Goal: Information Seeking & Learning: Learn about a topic

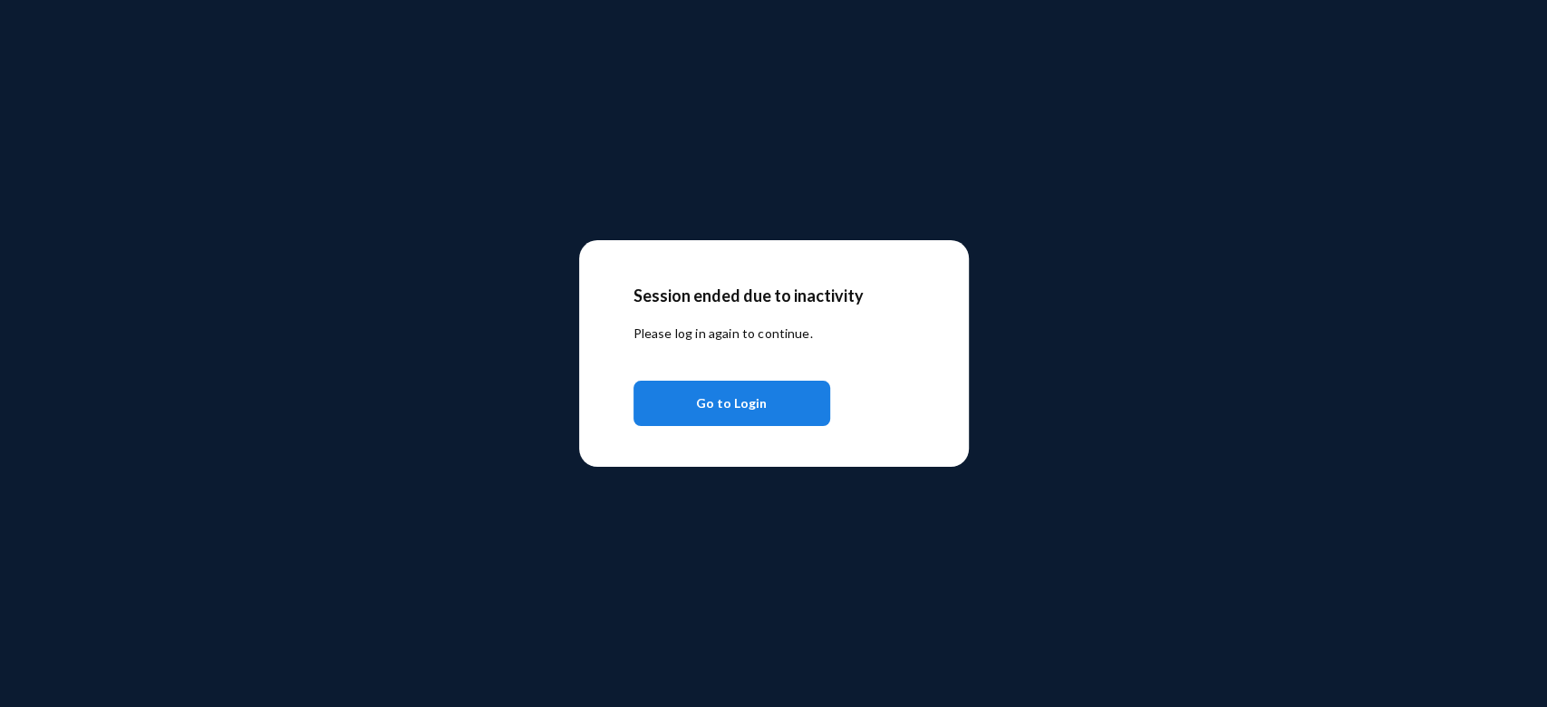
click at [751, 402] on span "Go to Login" at bounding box center [731, 403] width 71 height 33
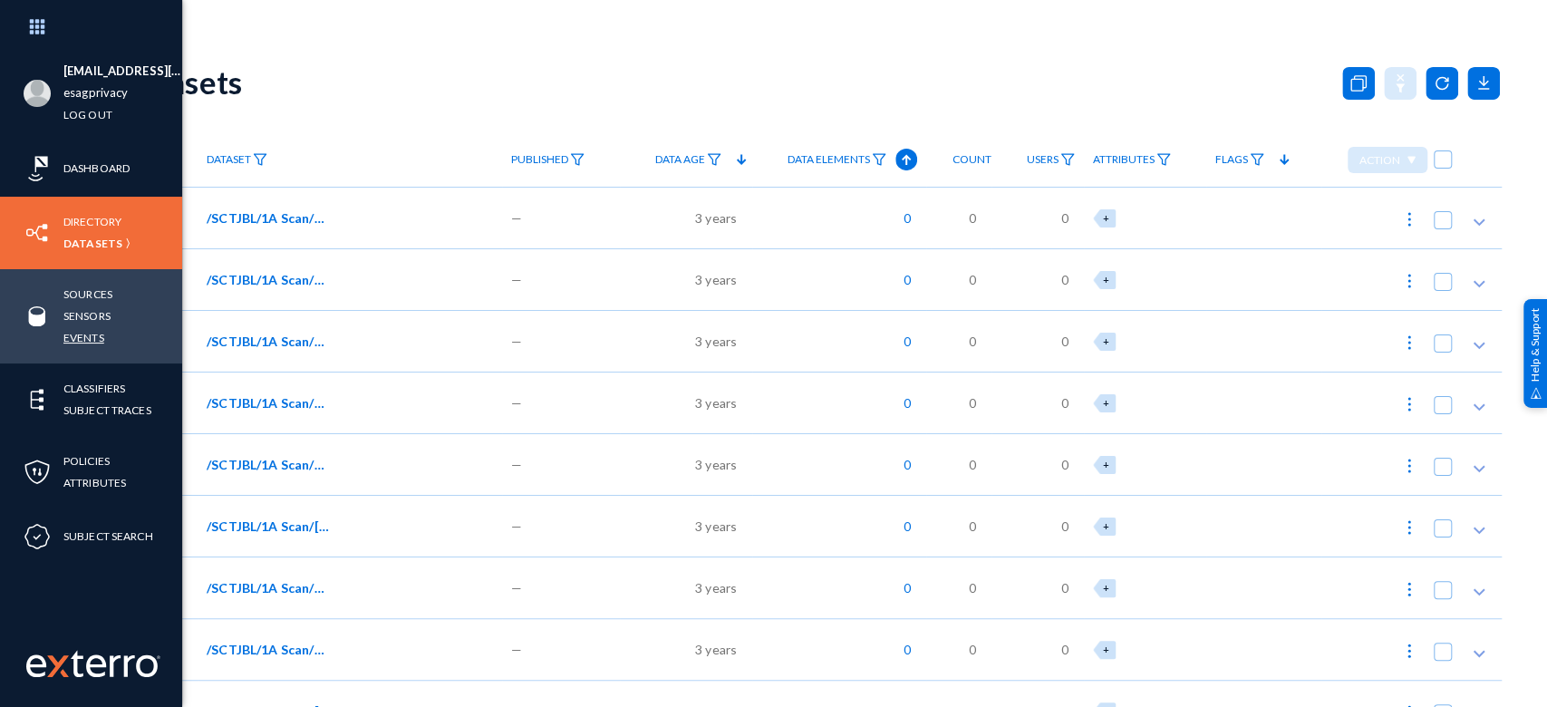
click at [78, 343] on link "Events" at bounding box center [83, 337] width 41 height 21
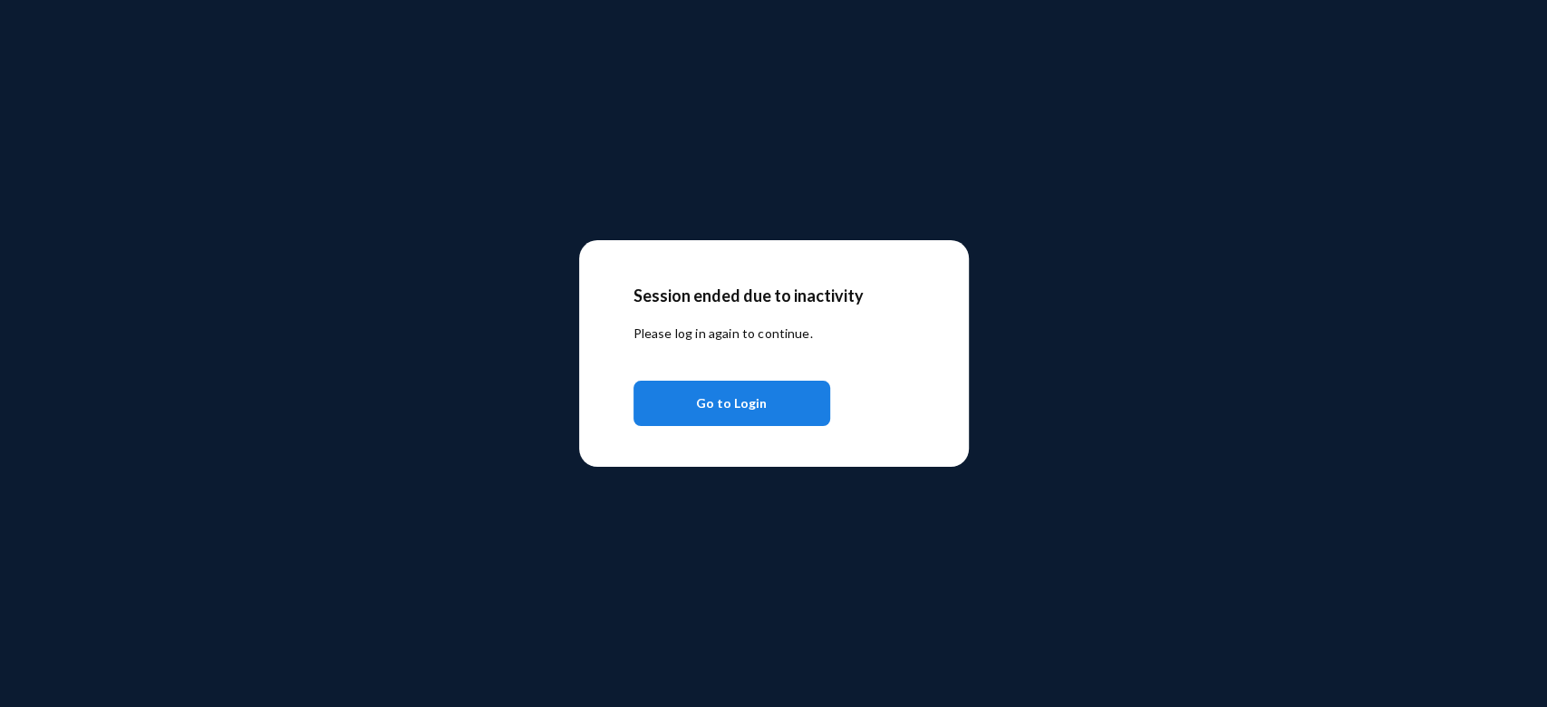
click at [745, 398] on span "Go to Login" at bounding box center [731, 403] width 71 height 33
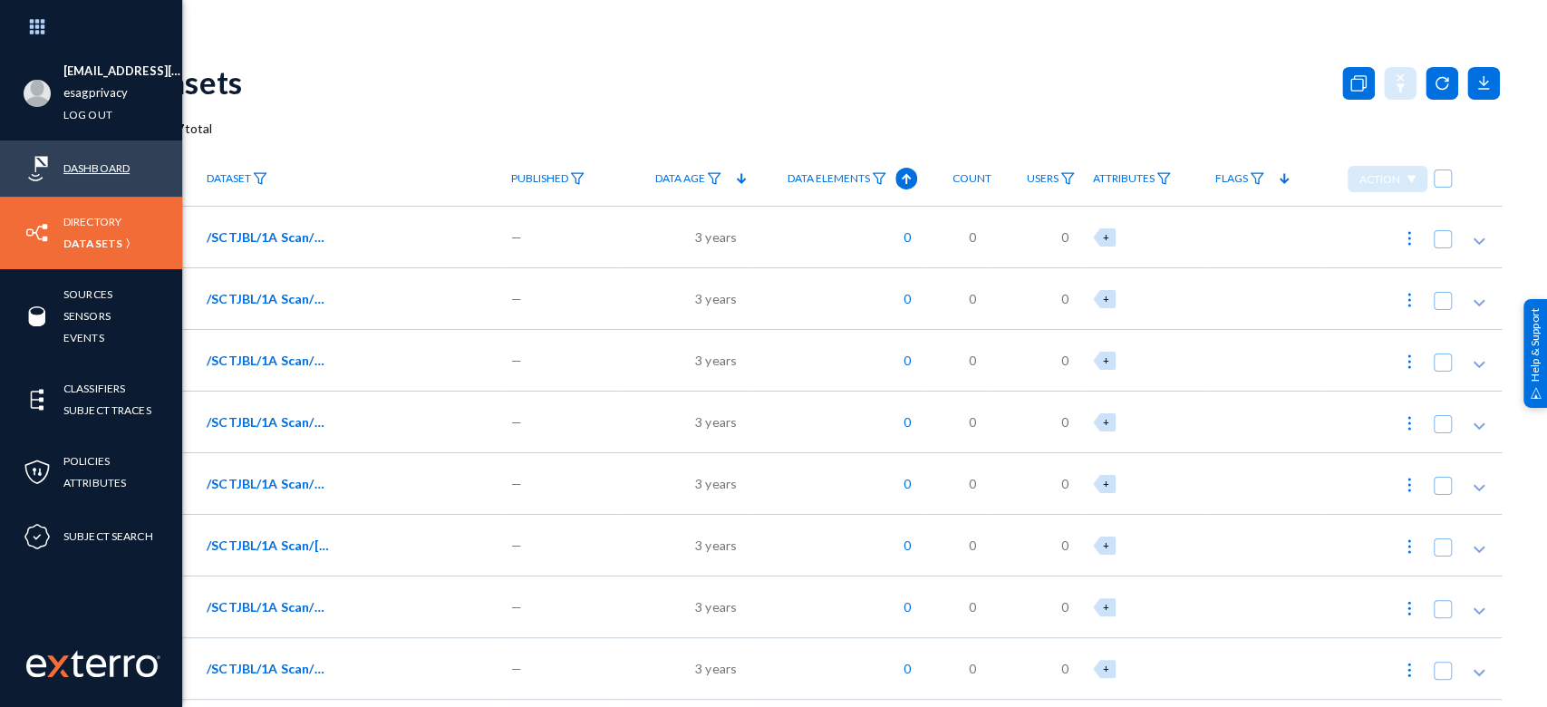
click at [115, 166] on link "Dashboard" at bounding box center [96, 168] width 66 height 21
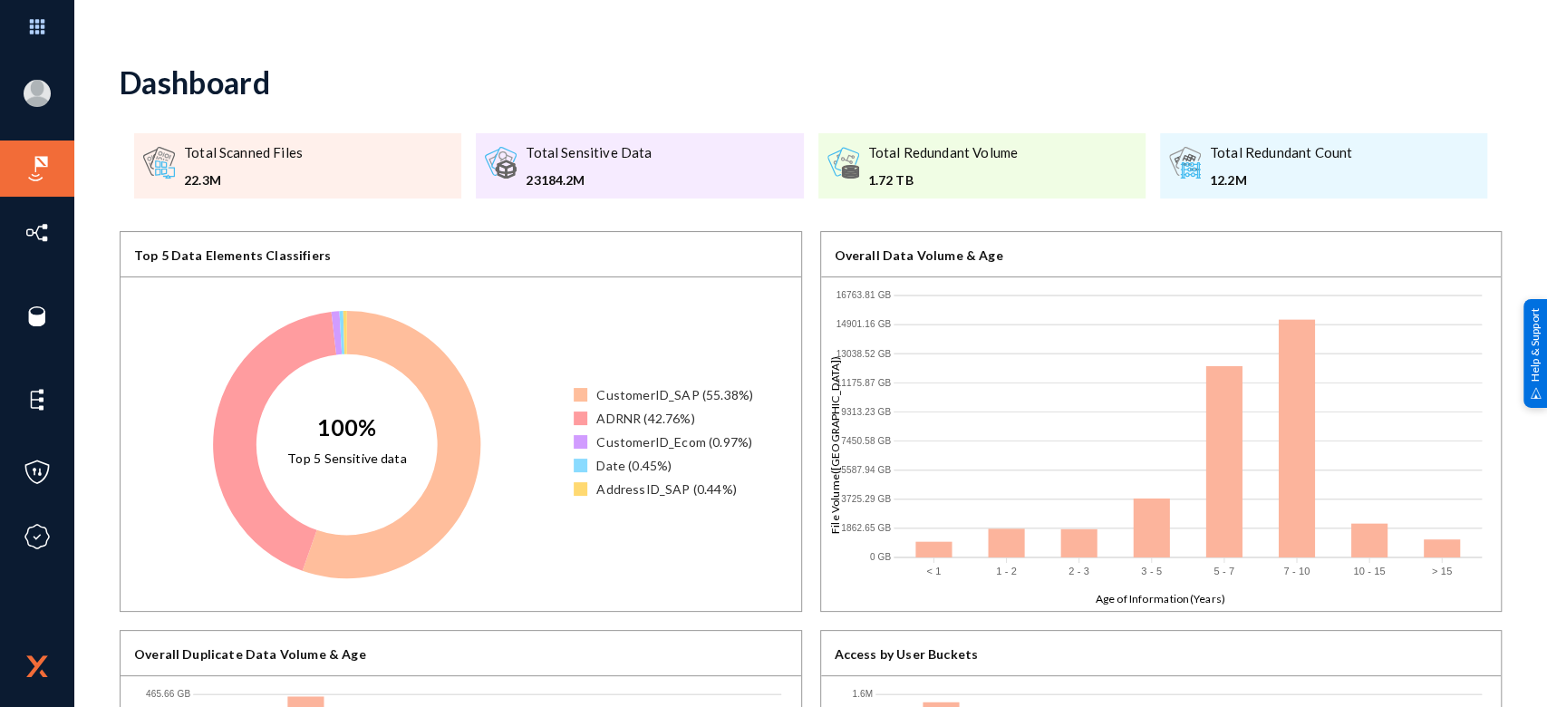
click at [1500, 150] on div "[EMAIL_ADDRESS][DOMAIN_NAME] esagprivacy Log out Dashboard Directory Datasets S…" at bounding box center [773, 353] width 1547 height 707
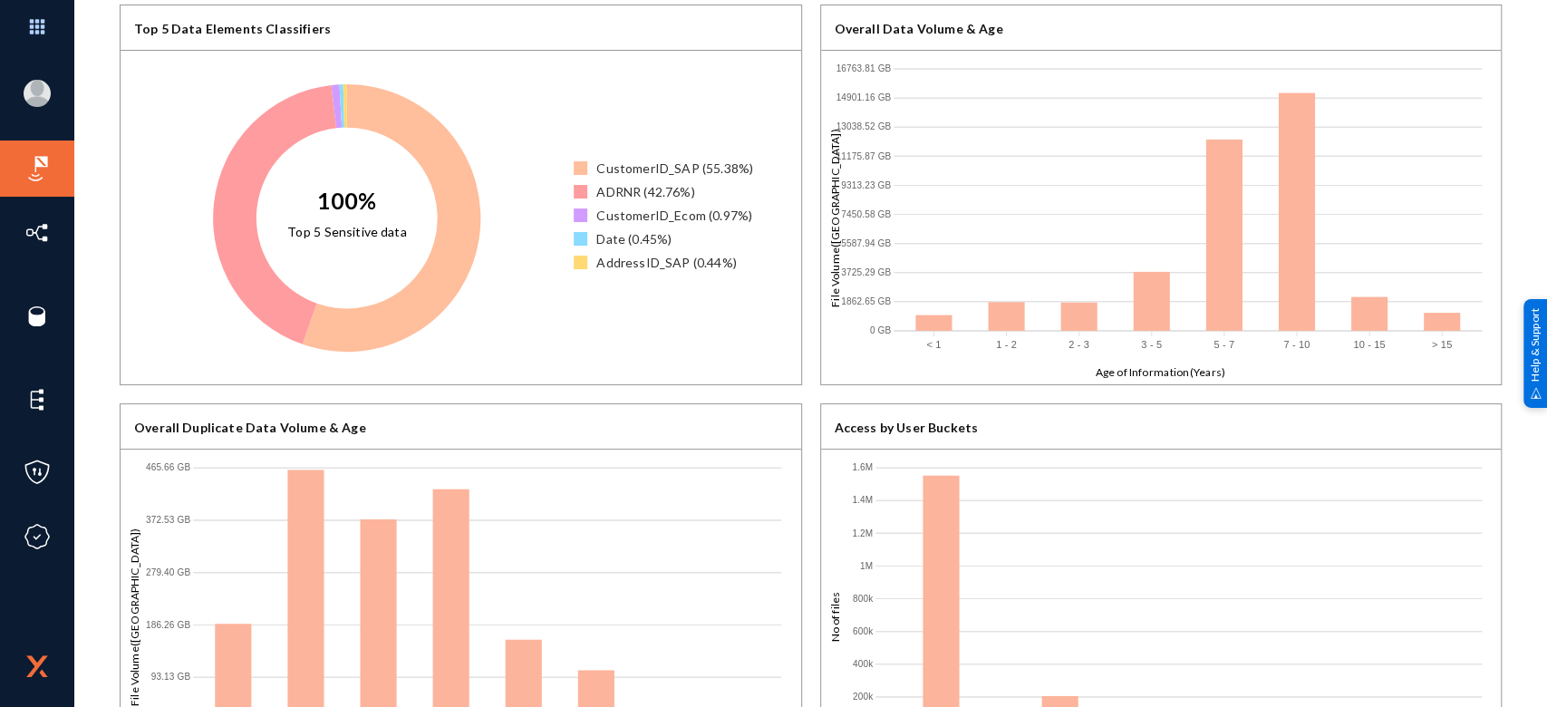
scroll to position [230, 0]
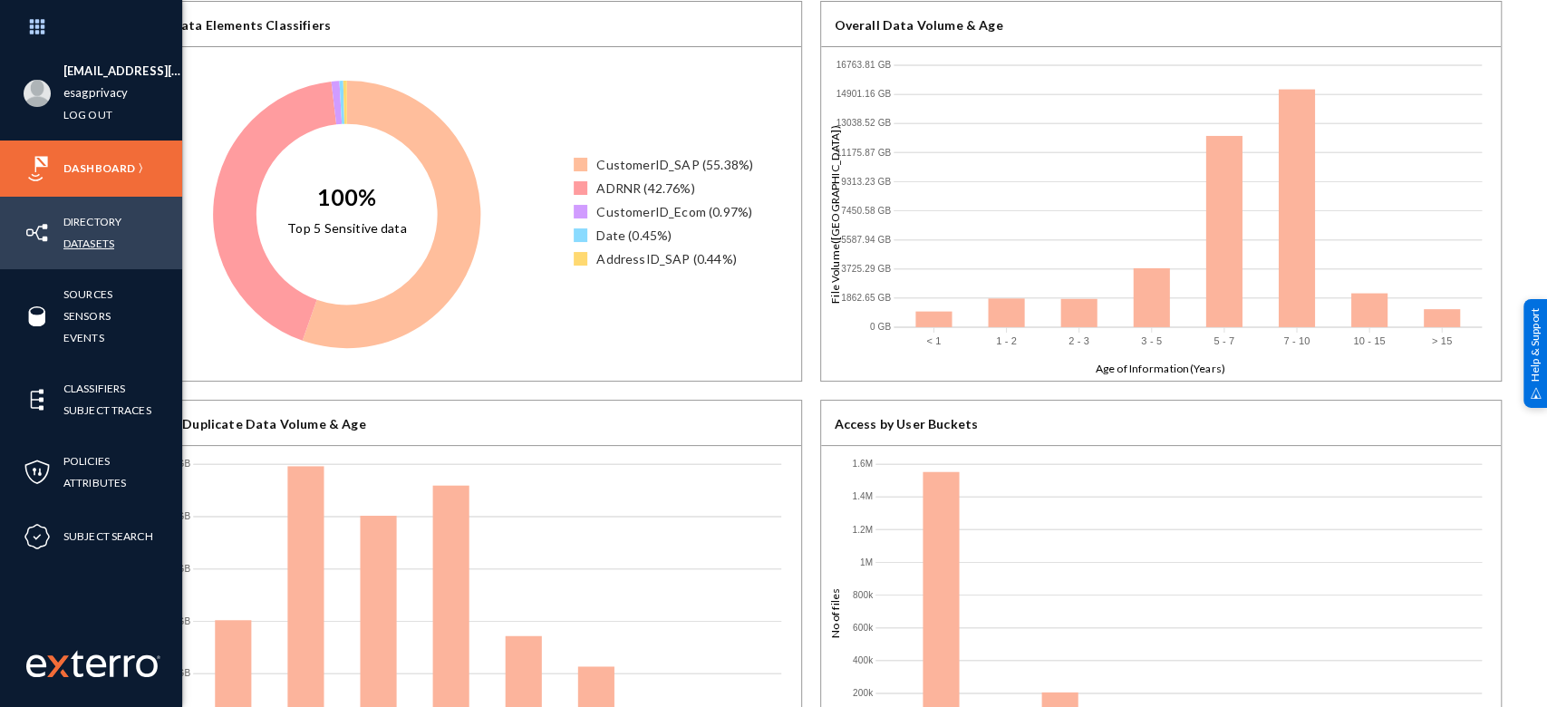
click at [98, 245] on link "Datasets" at bounding box center [88, 243] width 51 height 21
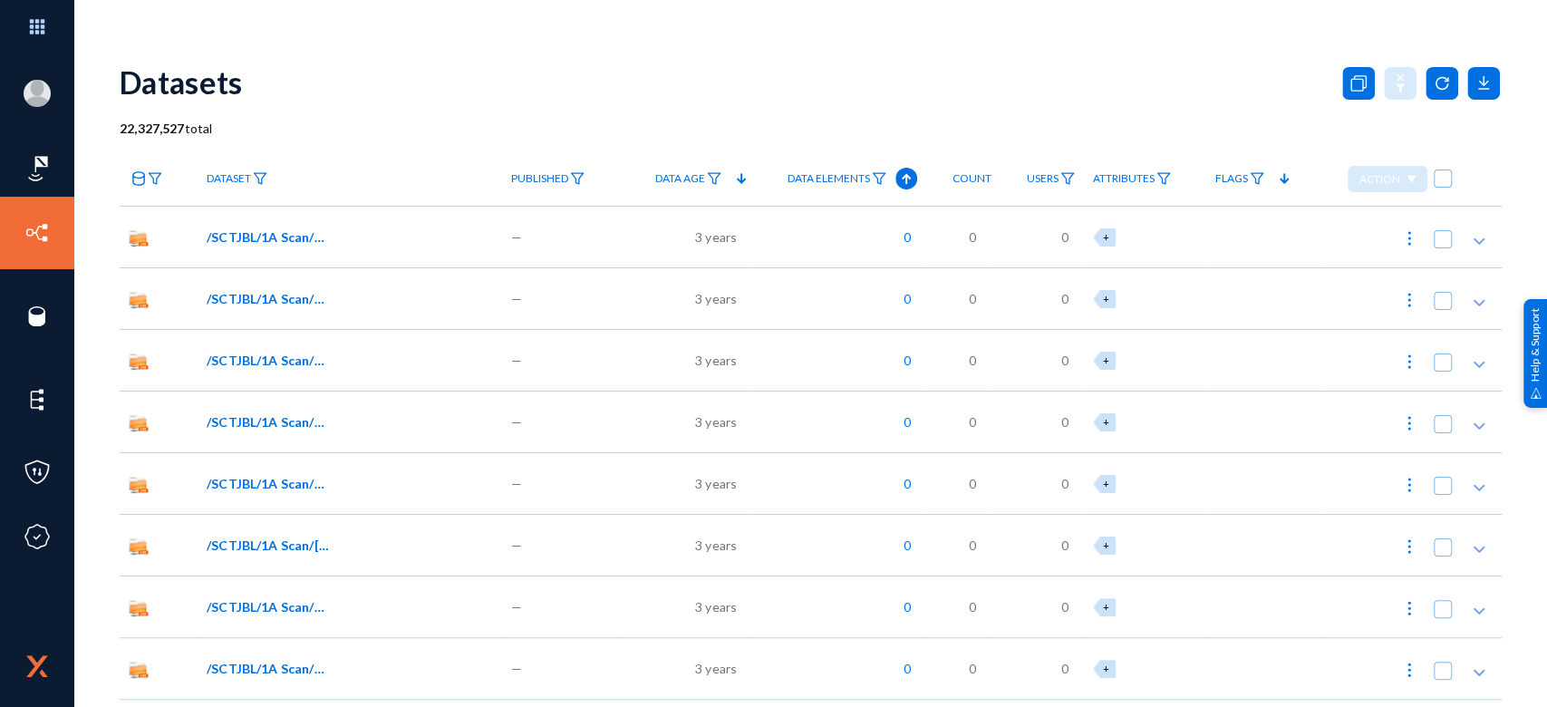
click at [156, 185] on link at bounding box center [146, 179] width 52 height 32
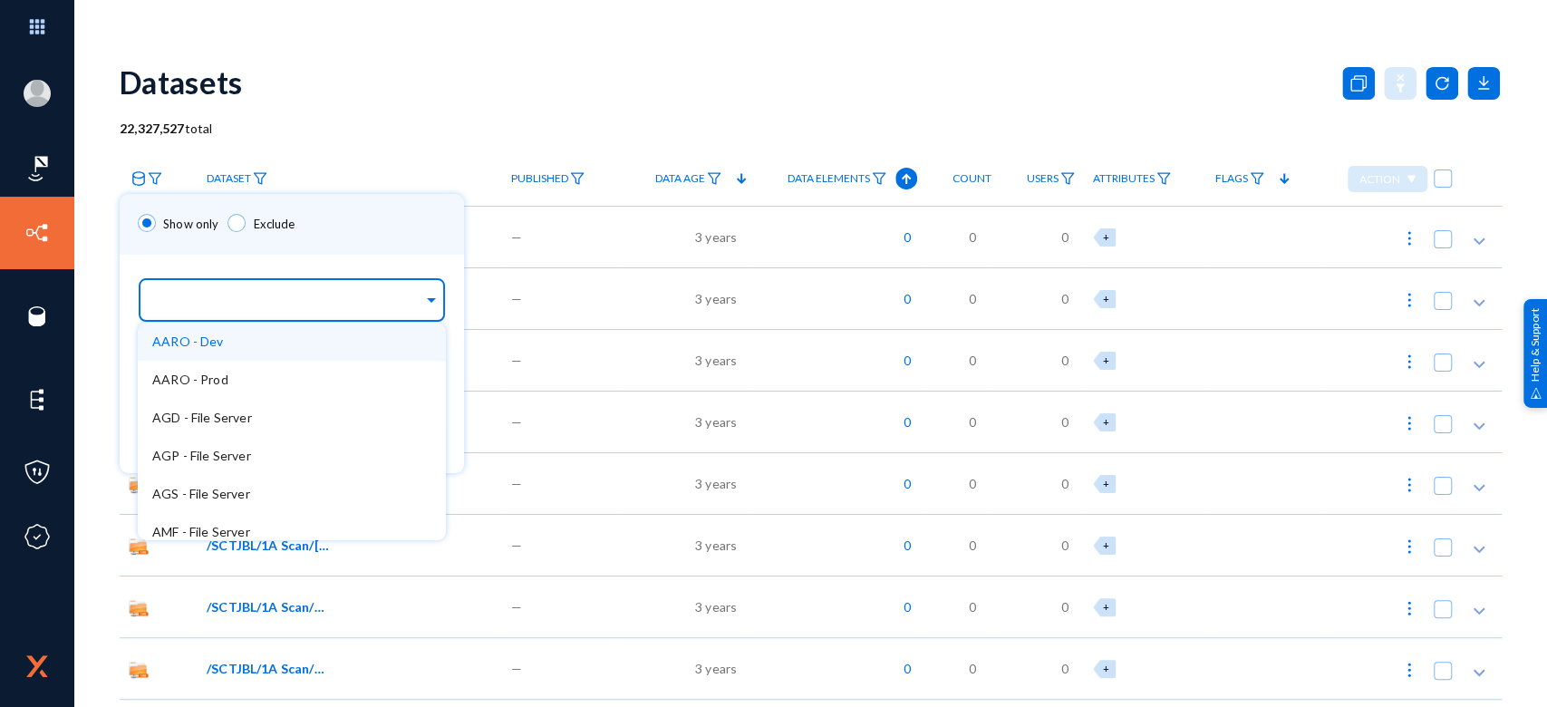
click at [210, 316] on div at bounding box center [287, 300] width 271 height 31
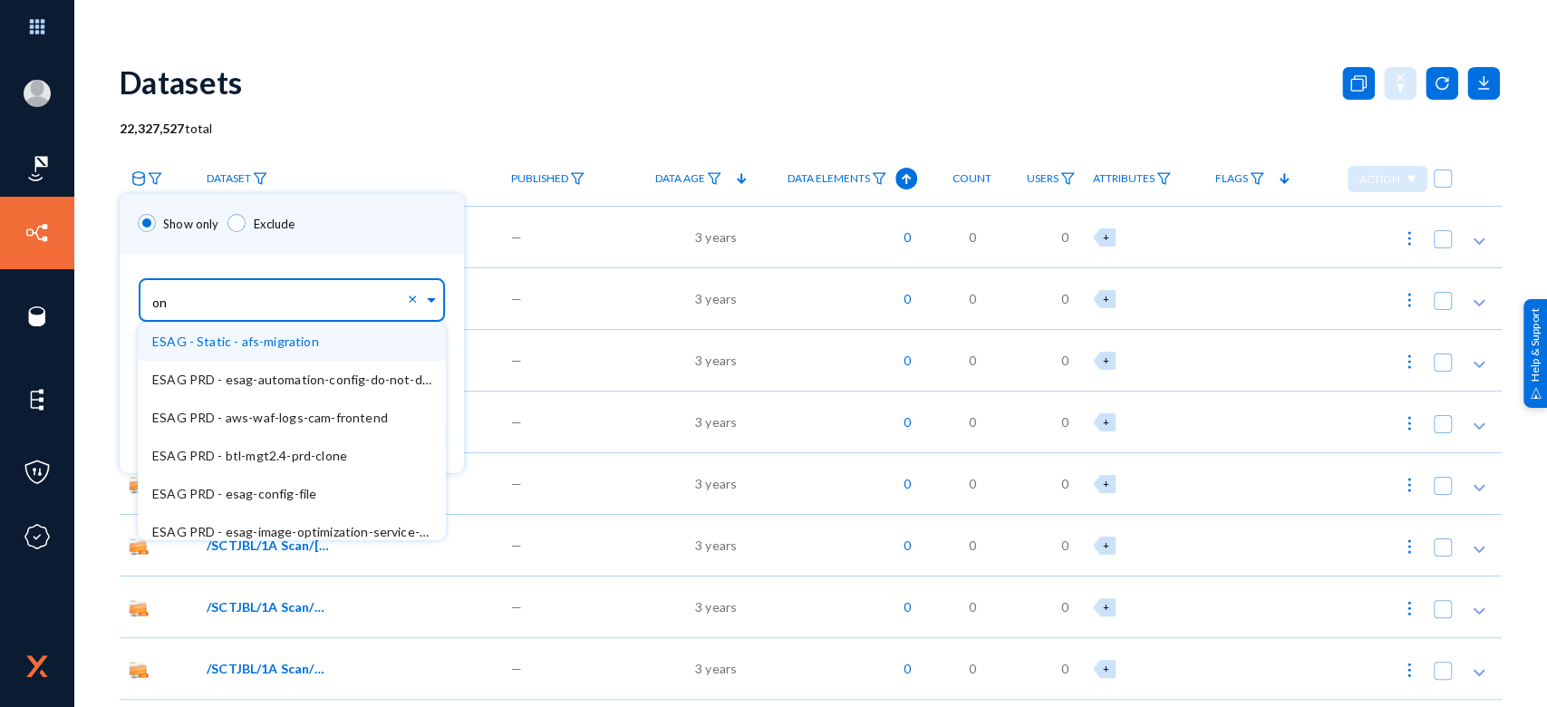
type input "one"
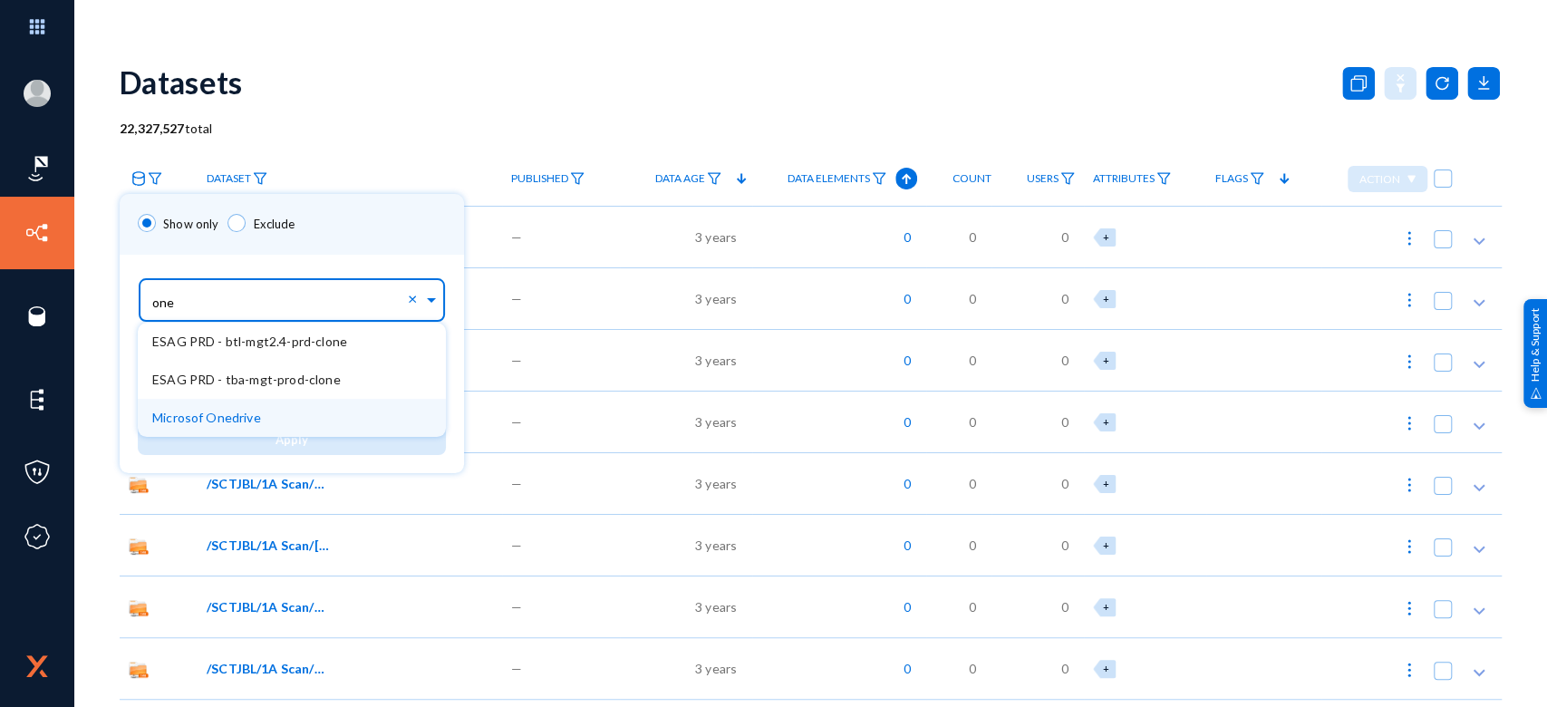
click at [239, 410] on span "Microsof Onedrive" at bounding box center [206, 417] width 109 height 15
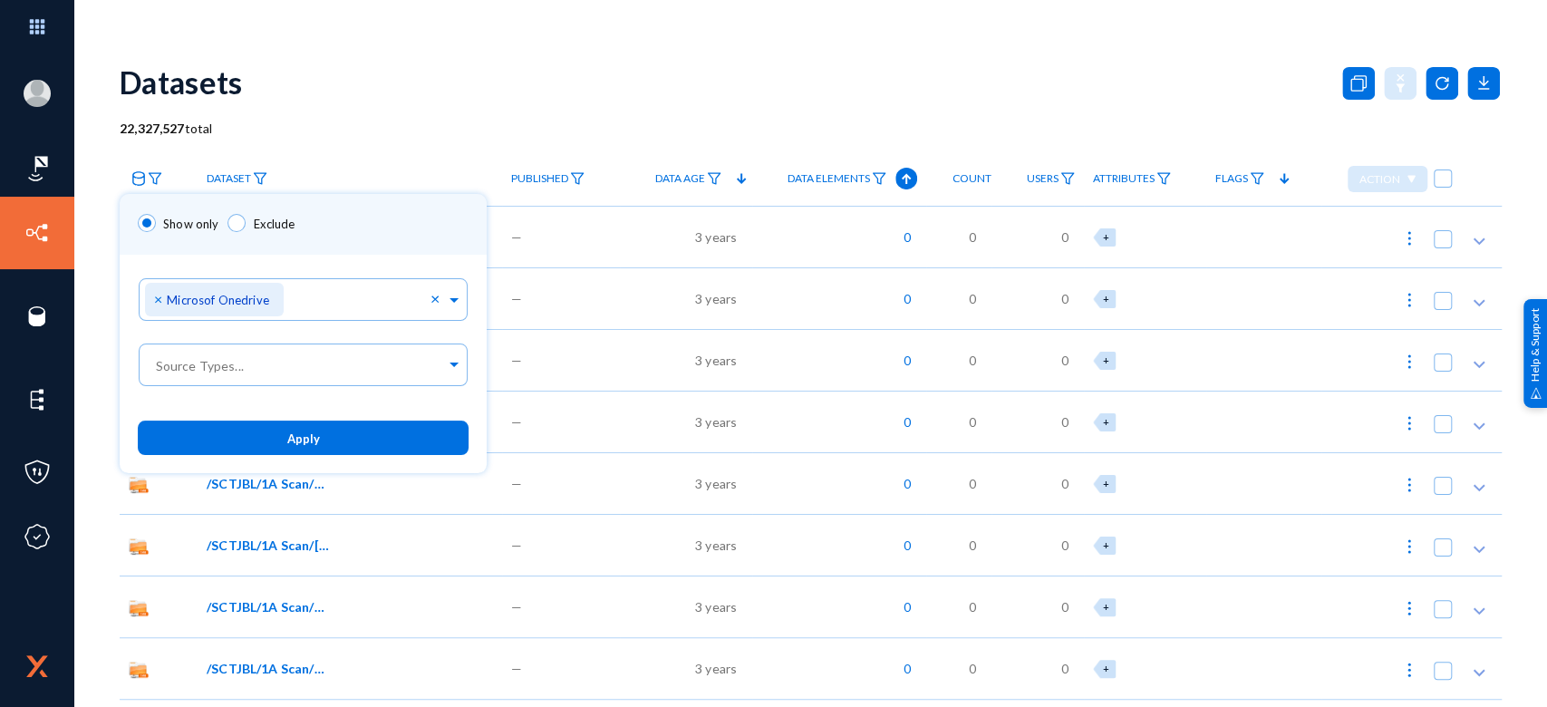
click at [350, 249] on div "Show only Exclude" at bounding box center [303, 224] width 367 height 61
click at [287, 440] on span "Apply" at bounding box center [303, 438] width 33 height 14
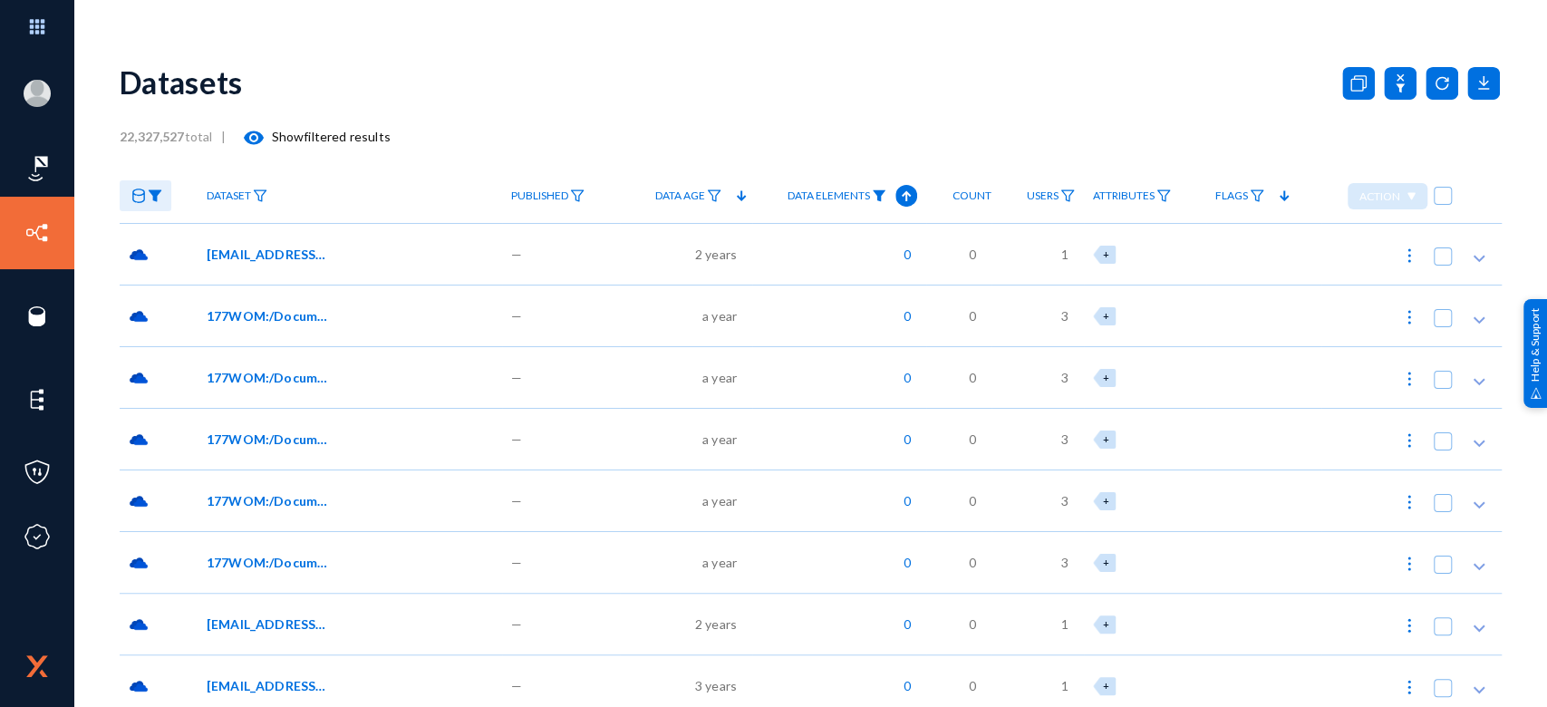
click at [874, 190] on img at bounding box center [879, 195] width 14 height 13
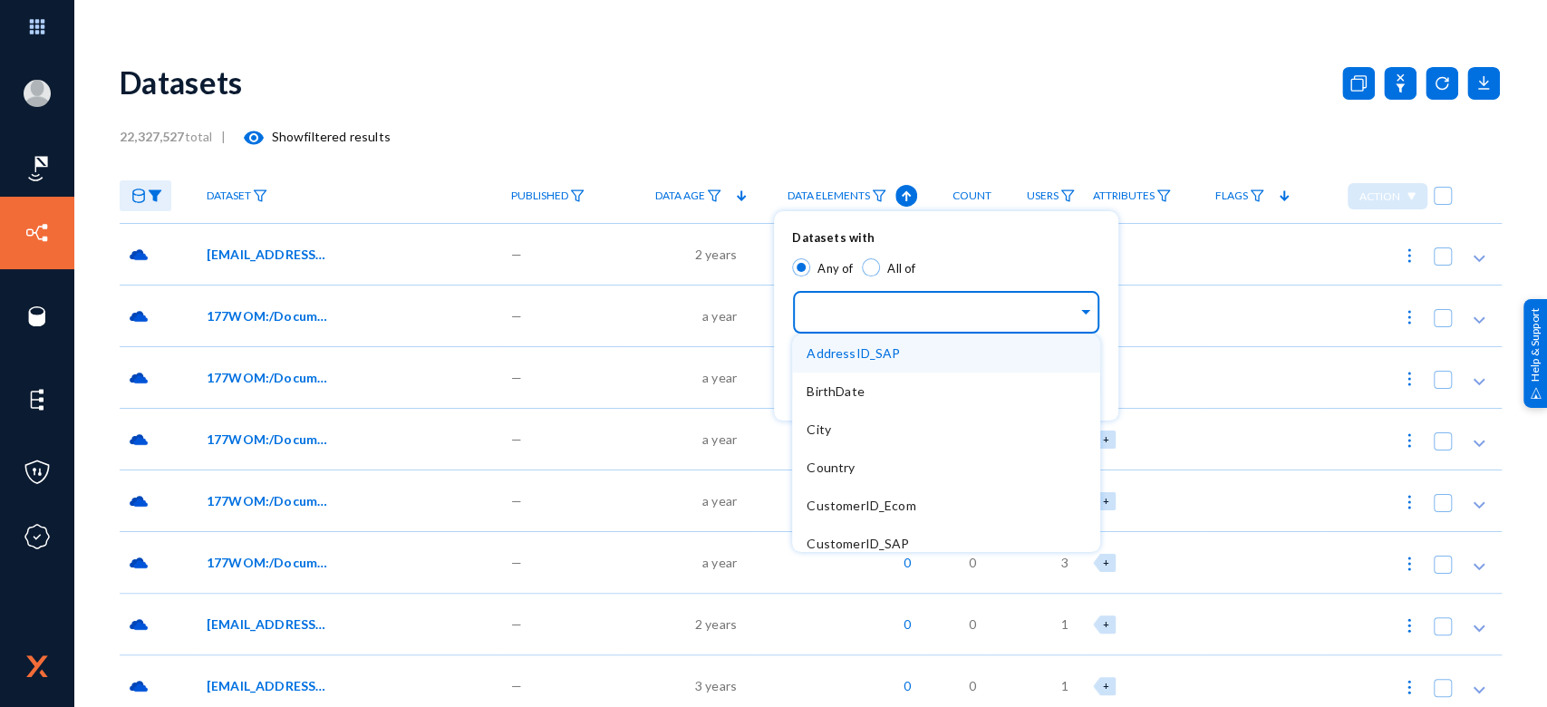
click at [859, 302] on div at bounding box center [941, 313] width 271 height 31
click at [1010, 121] on div at bounding box center [773, 353] width 1547 height 707
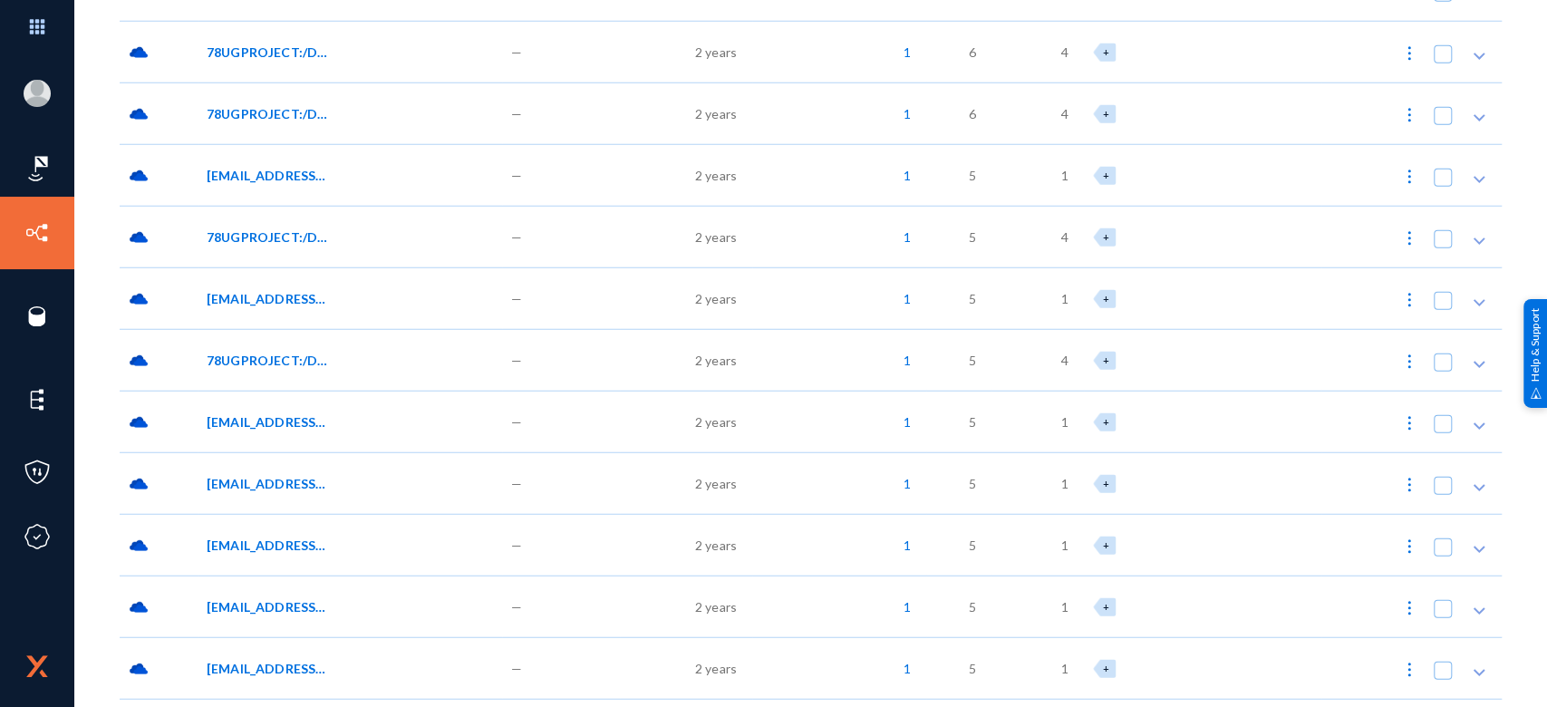
scroll to position [27842, 0]
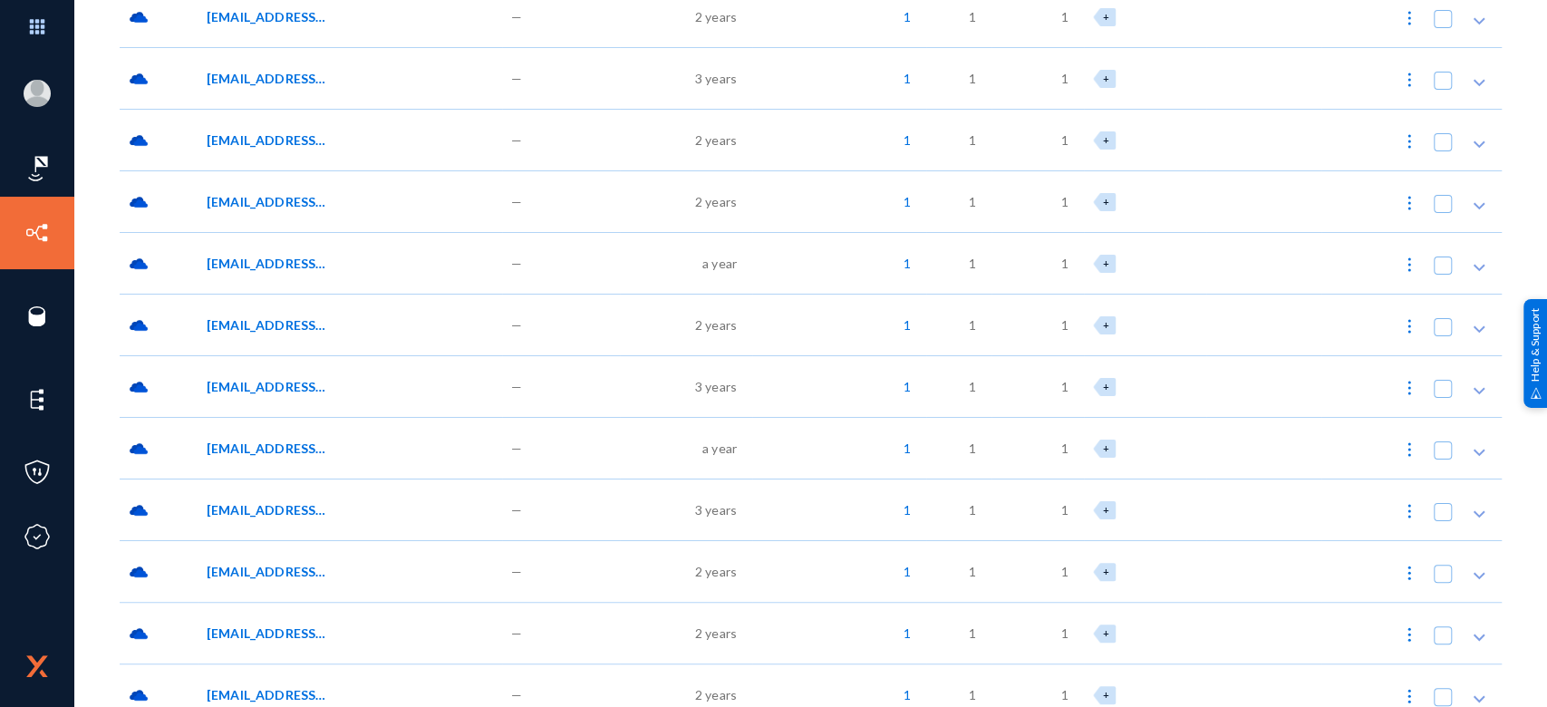
click at [304, 387] on span "[EMAIL_ADDRESS][DOMAIN_NAME]:/Preservation Hold Library//Q1202-ENOC-1061_DC5228…" at bounding box center [268, 386] width 122 height 19
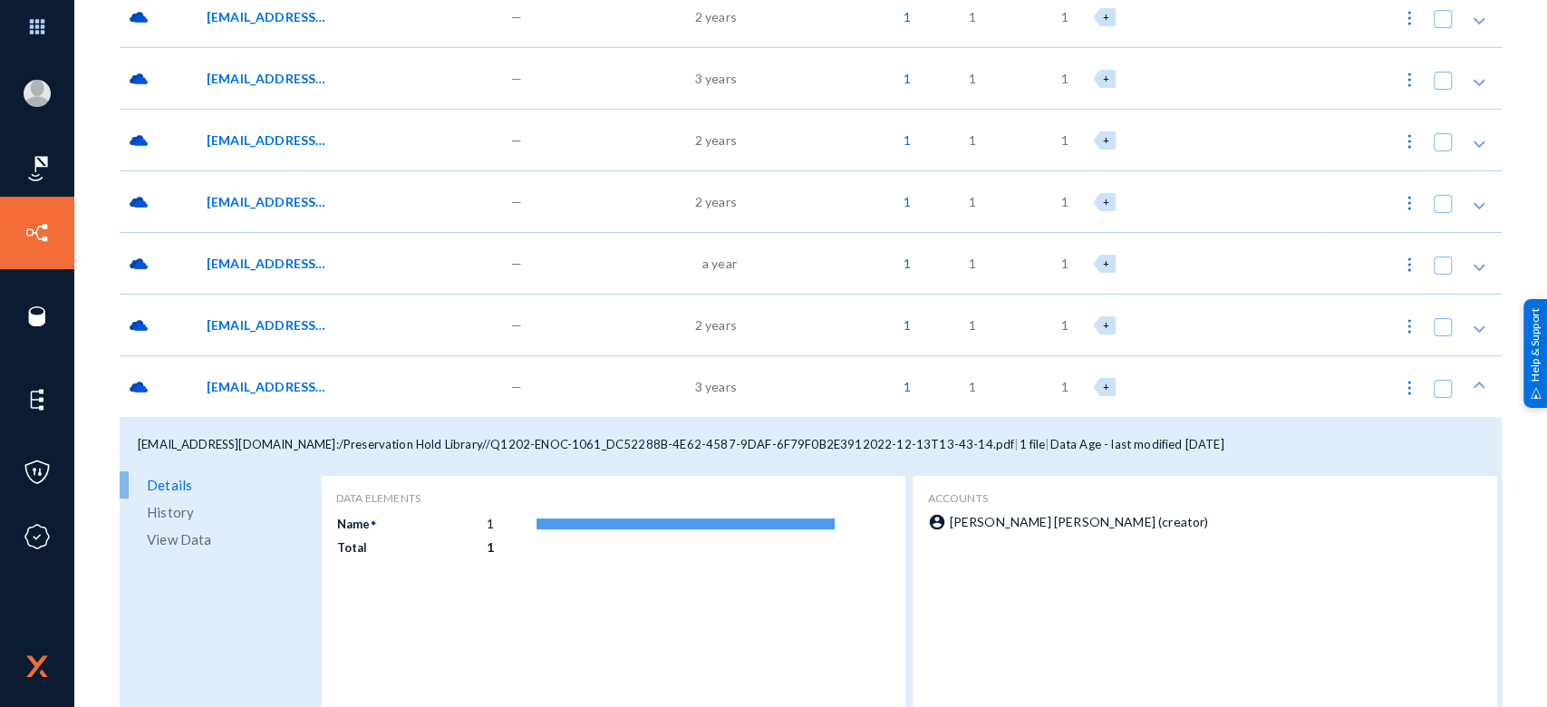
click at [179, 542] on span "View Data" at bounding box center [179, 539] width 64 height 27
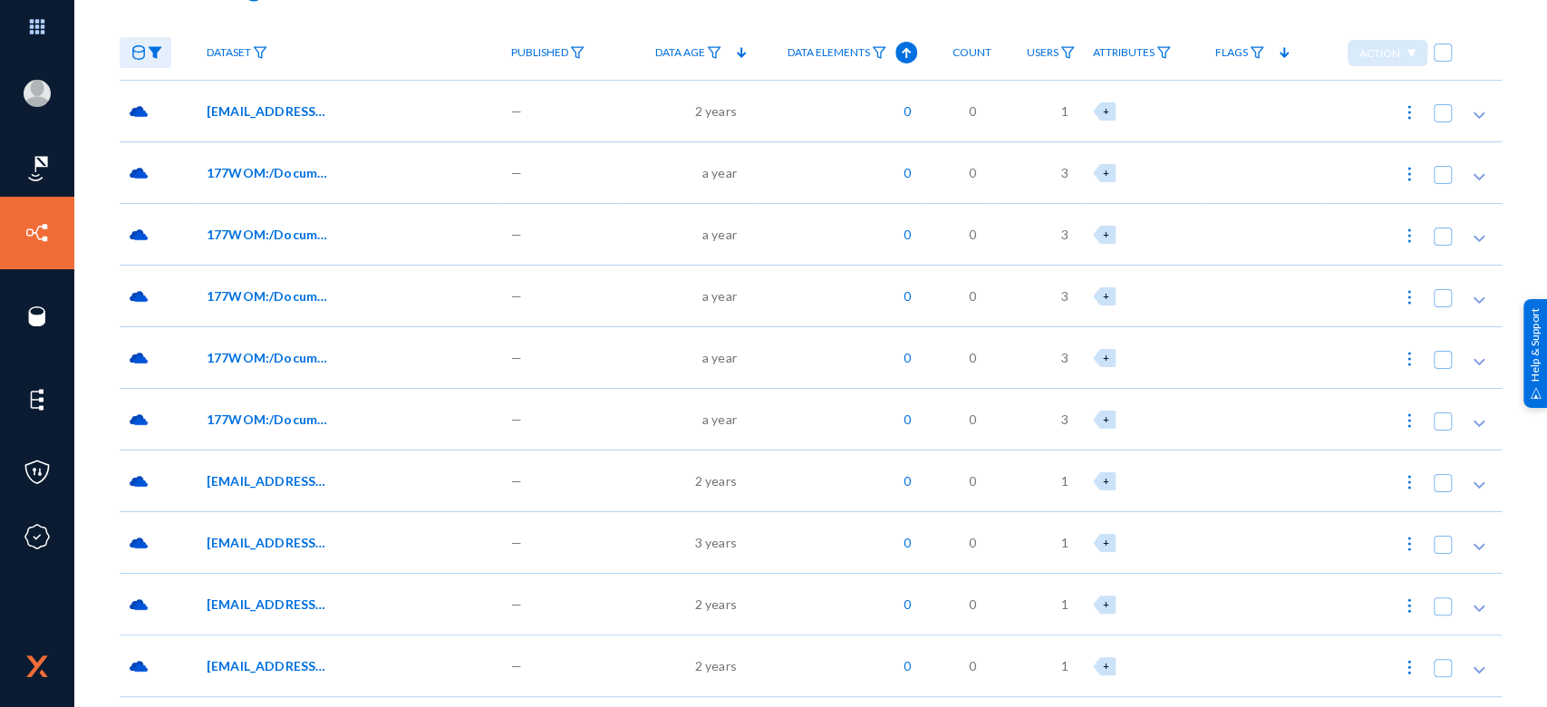
scroll to position [0, 0]
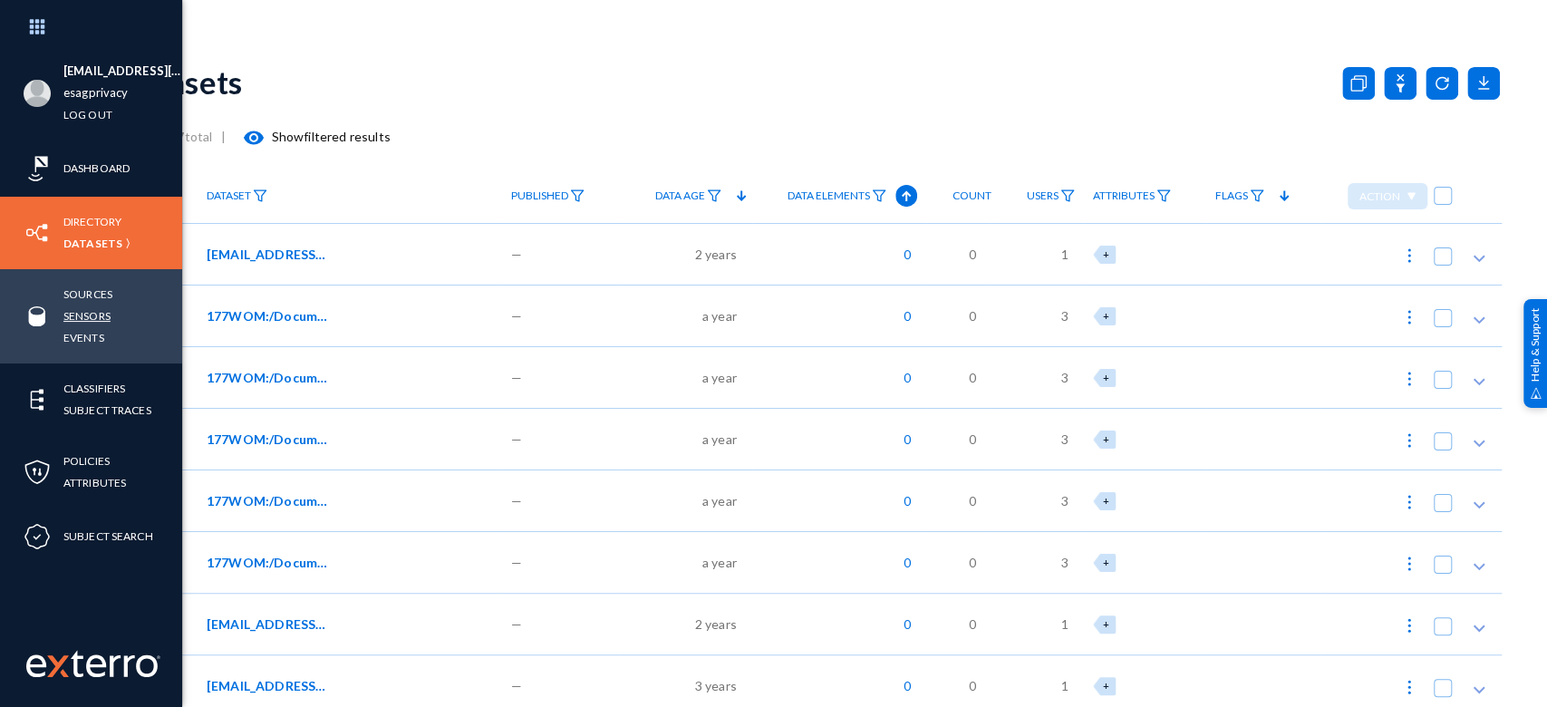
click at [82, 313] on link "Sensors" at bounding box center [86, 315] width 47 height 21
